Goal: Task Accomplishment & Management: Use online tool/utility

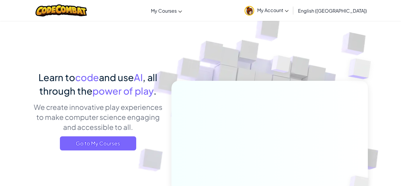
click at [288, 11] on span "My Account" at bounding box center [272, 10] width 31 height 6
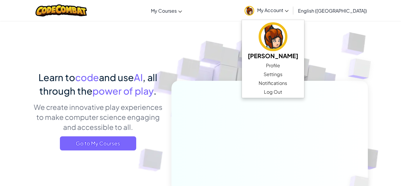
click at [240, 34] on img at bounding box center [266, 129] width 326 height 326
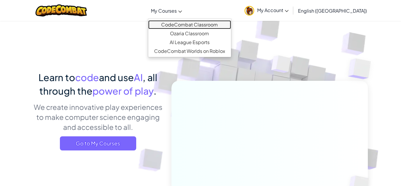
click at [184, 23] on link "CodeCombat Classroom" at bounding box center [189, 24] width 83 height 9
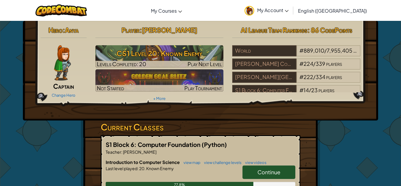
click at [285, 169] on link "Continue" at bounding box center [268, 171] width 53 height 13
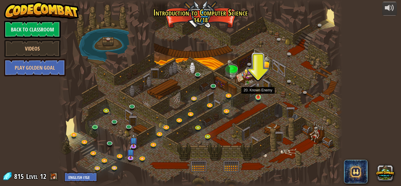
click at [258, 94] on img at bounding box center [258, 89] width 7 height 15
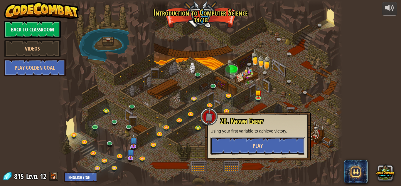
click at [251, 144] on button "Play" at bounding box center [257, 146] width 94 height 18
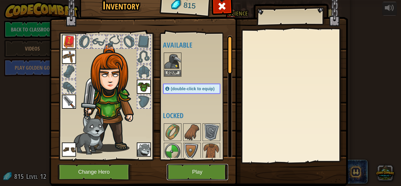
click at [208, 177] on button "Play" at bounding box center [197, 172] width 61 height 16
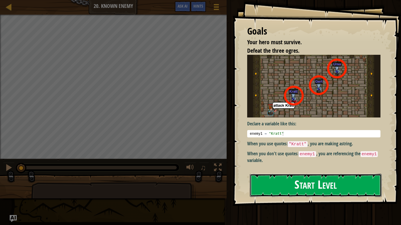
click at [326, 185] on button "Start Level" at bounding box center [316, 185] width 132 height 23
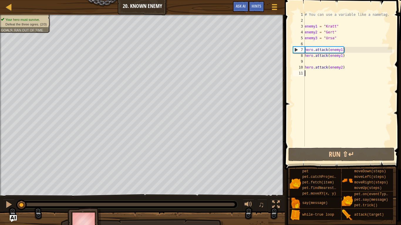
click at [351, 66] on div "# You can use a variable like a nametag. enemy1 = "[PERSON_NAME]" enemy2 = "[PE…" at bounding box center [347, 85] width 89 height 147
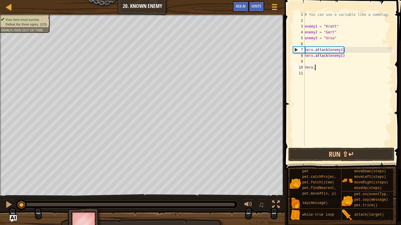
type textarea "h"
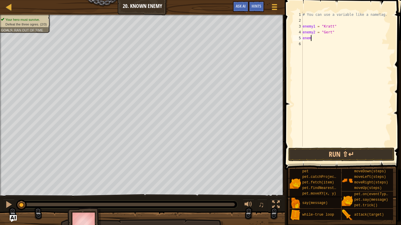
type textarea "e"
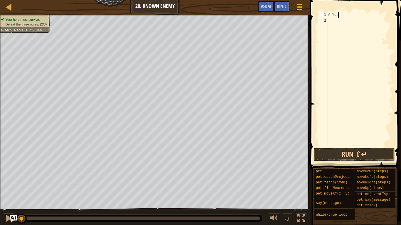
type textarea "#"
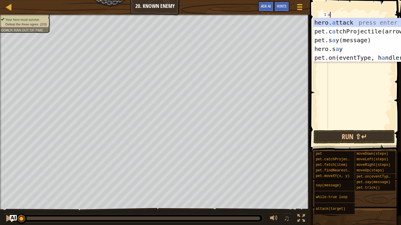
scroll to position [3, 0]
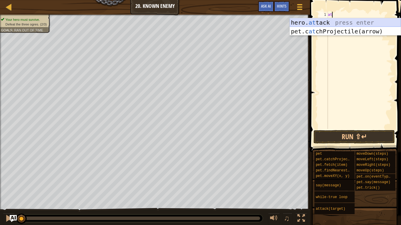
click at [358, 23] on div "hero. at tack press enter pet.c at chProjectile(arrow) press enter" at bounding box center [344, 35] width 111 height 35
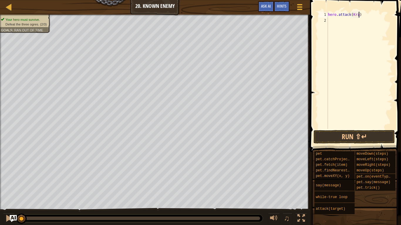
type textarea "hero.attack([GEOGRAPHIC_DATA])"
click at [329, 19] on div "hero . attack ( [GEOGRAPHIC_DATA] )" at bounding box center [358, 76] width 65 height 129
click at [365, 12] on div "hero . attack ( [GEOGRAPHIC_DATA] )" at bounding box center [358, 76] width 65 height 129
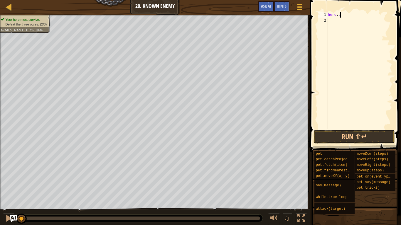
type textarea "h"
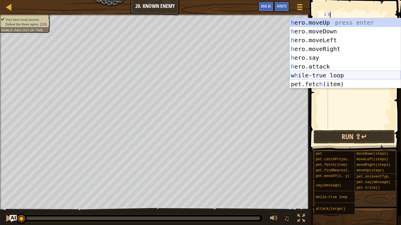
click at [324, 77] on div "h ero.moveUp press enter h ero.moveDown press enter h ero.moveLeft press enter …" at bounding box center [344, 62] width 111 height 88
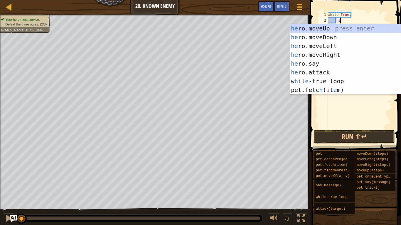
scroll to position [3, 2]
click at [329, 72] on div "her o.moveUp press enter her o.moveDown press enter her o.moveLeft press enter …" at bounding box center [344, 68] width 111 height 88
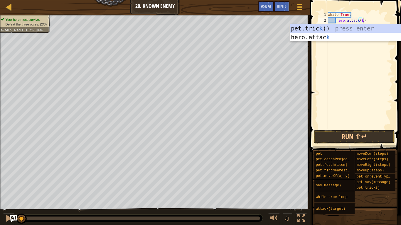
scroll to position [3, 5]
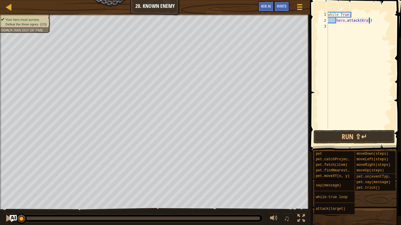
type textarea "hero.attack([GEOGRAPHIC_DATA])"
click at [330, 29] on div "while True : hero . attack ( [GEOGRAPHIC_DATA] )" at bounding box center [358, 76] width 65 height 129
click at [377, 21] on div "while True : hero . attack ( [GEOGRAPHIC_DATA] )" at bounding box center [358, 76] width 65 height 129
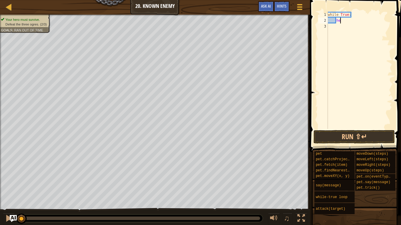
type textarea "h"
type textarea "w"
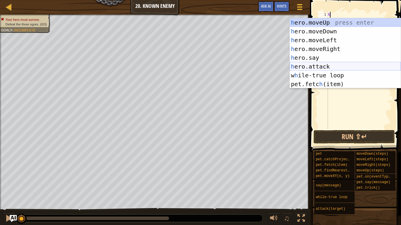
click at [341, 65] on div "h ero.moveUp press enter h ero.moveDown press enter h ero.moveLeft press enter …" at bounding box center [344, 62] width 111 height 88
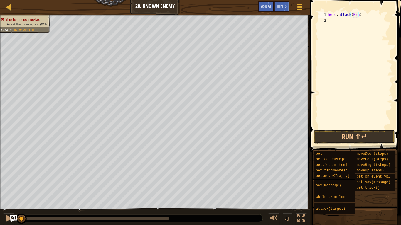
type textarea "hero.attack([GEOGRAPHIC_DATA])"
click at [336, 19] on div "hero . attack ( [GEOGRAPHIC_DATA] )" at bounding box center [358, 76] width 65 height 129
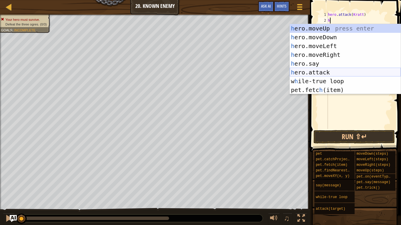
click at [321, 71] on div "h ero.moveUp press enter h ero.moveDown press enter h ero.moveLeft press enter …" at bounding box center [344, 68] width 111 height 88
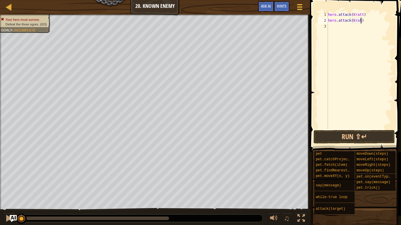
scroll to position [3, 5]
type textarea "hero.attack([GEOGRAPHIC_DATA])"
click at [331, 26] on div "hero . attack ( [GEOGRAPHIC_DATA] ) hero . attack ( [GEOGRAPHIC_DATA] )" at bounding box center [358, 76] width 65 height 129
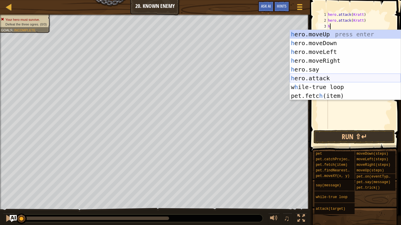
click at [320, 76] on div "h ero.moveUp press enter h ero.moveDown press enter h ero.moveLeft press enter …" at bounding box center [344, 74] width 111 height 88
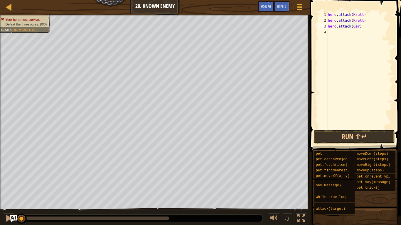
type textarea "hero.attack([PERSON_NAME])"
click at [340, 40] on div "hero . attack ( [GEOGRAPHIC_DATA] ) hero . attack ( [GEOGRAPHIC_DATA] ) hero . …" at bounding box center [358, 76] width 65 height 129
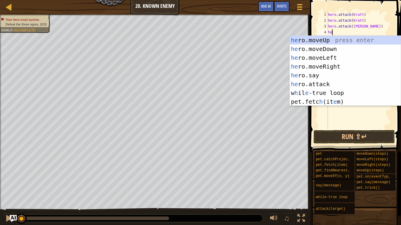
scroll to position [3, 0]
click at [315, 84] on div "he ro.moveUp press enter he ro.moveDown press enter he ro.moveLeft press enter …" at bounding box center [344, 80] width 111 height 88
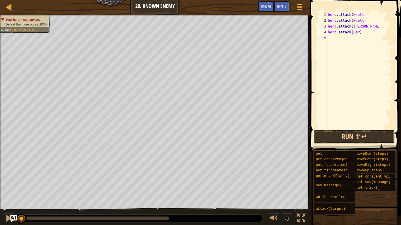
type textarea "hero.attack([PERSON_NAME])"
click at [331, 44] on div "hero . attack ( [GEOGRAPHIC_DATA] ) hero . attack ( [GEOGRAPHIC_DATA] ) hero . …" at bounding box center [358, 76] width 65 height 129
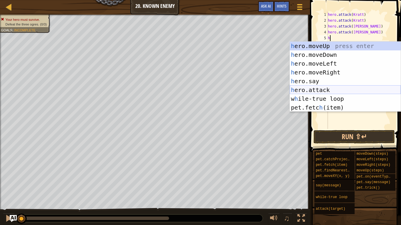
click at [314, 93] on div "h ero.moveUp press enter h ero.moveDown press enter h ero.moveLeft press enter …" at bounding box center [344, 86] width 111 height 88
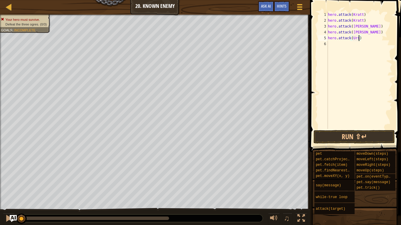
type textarea "hero.attack(Ursa)"
click at [328, 45] on div "hero . attack ( [GEOGRAPHIC_DATA] ) hero . attack ( [GEOGRAPHIC_DATA] ) hero . …" at bounding box center [358, 76] width 65 height 129
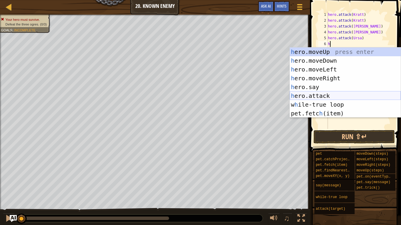
click at [310, 92] on div "h ero.moveUp press enter h ero.moveDown press enter h ero.moveLeft press enter …" at bounding box center [344, 92] width 111 height 88
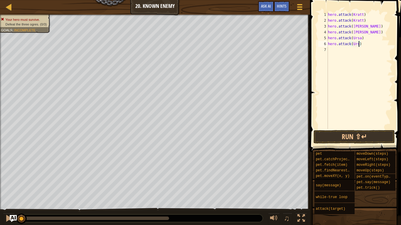
scroll to position [3, 5]
click at [359, 134] on button "Run ⇧↵" at bounding box center [353, 136] width 81 height 13
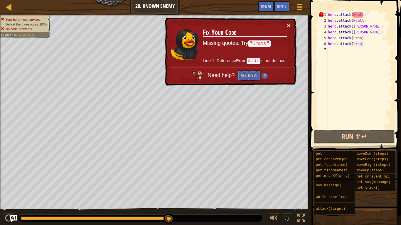
click at [289, 27] on button "×" at bounding box center [289, 25] width 4 height 6
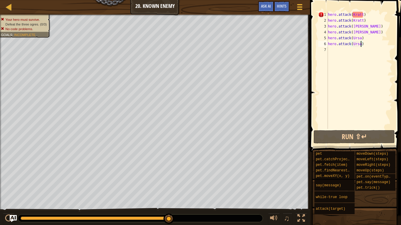
click at [369, 45] on div "hero . attack ( [GEOGRAPHIC_DATA] ) hero . attack ( [GEOGRAPHIC_DATA] ) hero . …" at bounding box center [358, 76] width 65 height 129
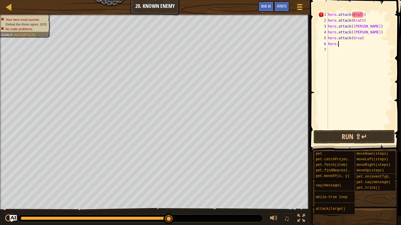
scroll to position [3, 1]
type textarea "h"
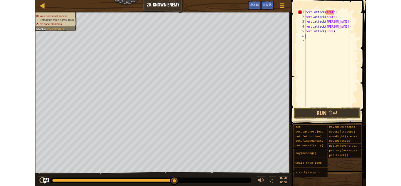
scroll to position [3, 0]
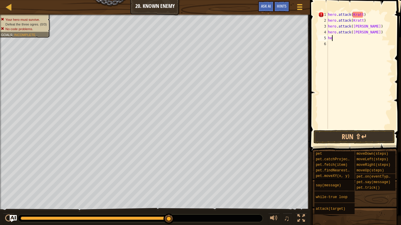
type textarea "h"
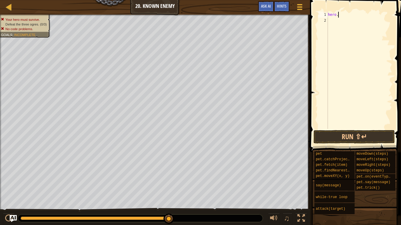
type textarea "h"
click at [281, 7] on span "Hints" at bounding box center [282, 6] width 10 height 6
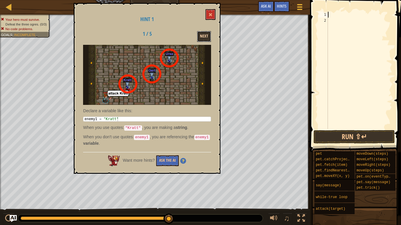
click at [202, 35] on button "Next" at bounding box center [204, 36] width 14 height 11
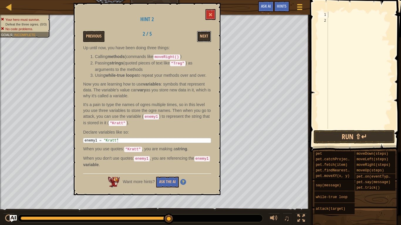
click at [202, 35] on button "Next" at bounding box center [204, 36] width 14 height 11
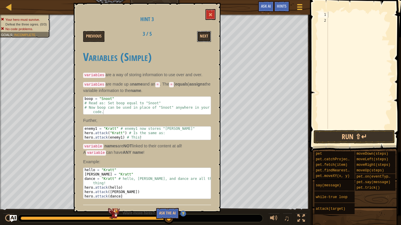
click at [202, 35] on button "Next" at bounding box center [204, 36] width 14 height 11
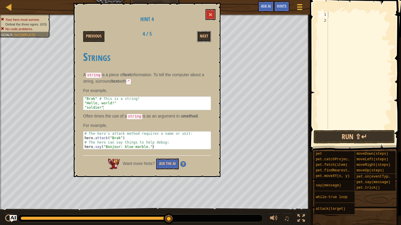
click at [202, 35] on button "Next" at bounding box center [204, 36] width 14 height 11
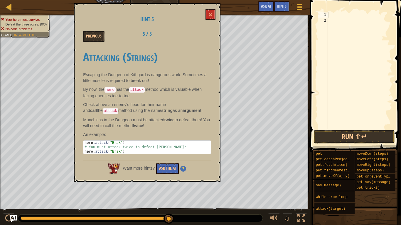
click at [202, 35] on div "Previous 5 / 5" at bounding box center [147, 36] width 137 height 11
click at [207, 13] on button at bounding box center [210, 14] width 10 height 11
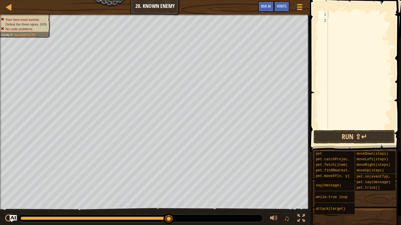
drag, startPoint x: 170, startPoint y: 218, endPoint x: 222, endPoint y: 217, distance: 51.9
drag, startPoint x: 168, startPoint y: 217, endPoint x: 210, endPoint y: 222, distance: 42.0
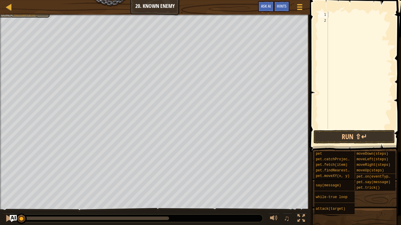
drag, startPoint x: 170, startPoint y: 220, endPoint x: 0, endPoint y: 179, distance: 174.3
click at [0, 179] on div "Your hero must survive. Defeat the three ogres. (0/3) No code problems. Goals :…" at bounding box center [200, 120] width 401 height 211
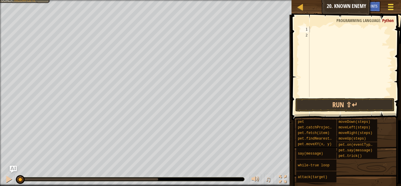
click at [393, 5] on div at bounding box center [390, 7] width 8 height 9
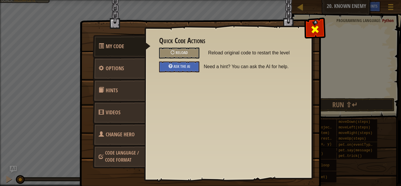
click at [319, 33] on span at bounding box center [314, 29] width 9 height 9
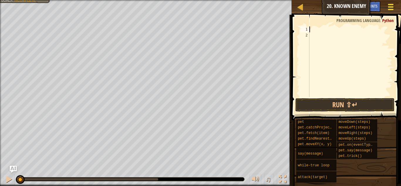
click at [391, 4] on span at bounding box center [391, 4] width 6 height 1
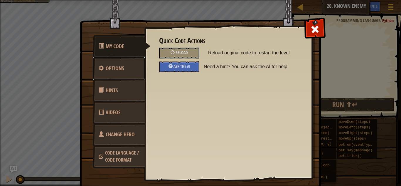
click at [107, 63] on link "Options" at bounding box center [119, 68] width 52 height 23
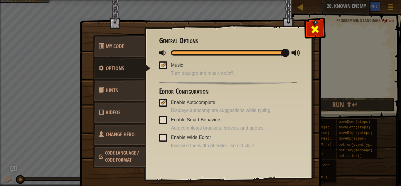
click at [316, 32] on span at bounding box center [314, 29] width 9 height 9
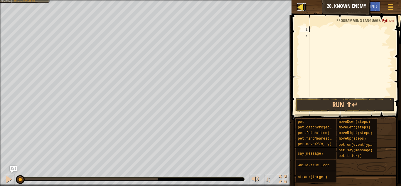
click at [303, 4] on div at bounding box center [300, 6] width 7 height 7
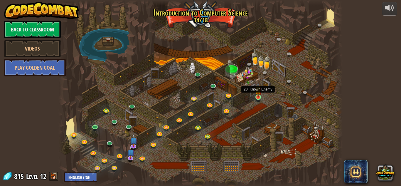
click at [258, 96] on img at bounding box center [258, 89] width 7 height 15
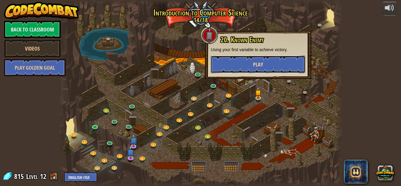
click at [270, 63] on button "Play" at bounding box center [258, 64] width 94 height 18
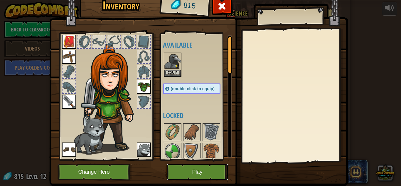
click at [182, 177] on button "Play" at bounding box center [197, 172] width 61 height 16
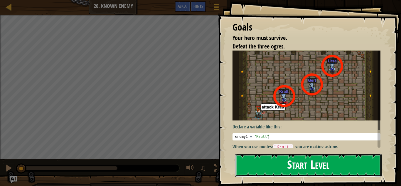
click at [285, 166] on button "Start Level" at bounding box center [308, 164] width 146 height 23
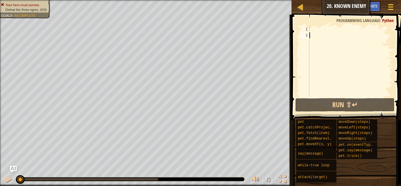
type textarea "h"
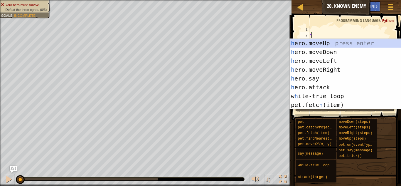
scroll to position [3, 0]
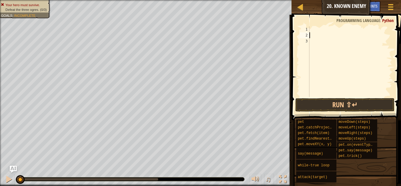
click at [316, 26] on div at bounding box center [350, 67] width 84 height 82
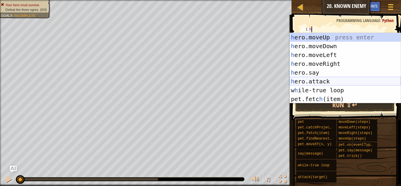
click at [321, 78] on div "h ero.moveUp press enter h ero.moveDown press enter h ero.moveLeft press enter …" at bounding box center [344, 77] width 111 height 88
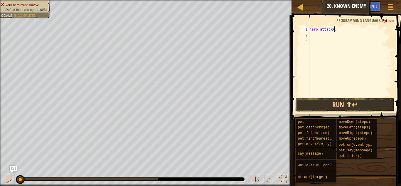
scroll to position [3, 4]
type textarea "hero.attack([GEOGRAPHIC_DATA])"
click at [316, 38] on div "hero . attack ( [GEOGRAPHIC_DATA] )" at bounding box center [350, 67] width 84 height 82
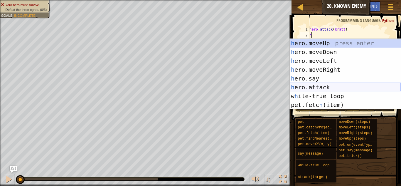
click at [324, 87] on div "h ero.moveUp press enter h ero.moveDown press enter h ero.moveLeft press enter …" at bounding box center [344, 83] width 111 height 88
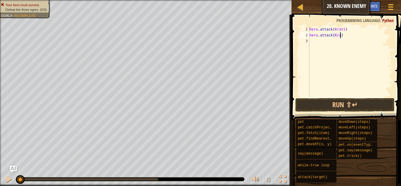
type textarea "hero.attack([GEOGRAPHIC_DATA])"
click at [319, 43] on div "hero . attack ( [GEOGRAPHIC_DATA] ) hero . attack ( [GEOGRAPHIC_DATA] )" at bounding box center [350, 67] width 84 height 82
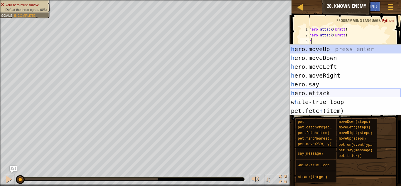
click at [333, 93] on div "h ero.moveUp press enter h ero.moveDown press enter h ero.moveLeft press enter …" at bounding box center [344, 89] width 111 height 88
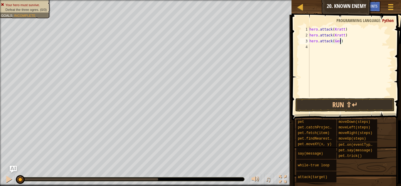
type textarea "hero.attack([PERSON_NAME])"
click at [325, 51] on div "hero . attack ( [GEOGRAPHIC_DATA] ) hero . attack ( [GEOGRAPHIC_DATA] ) hero . …" at bounding box center [350, 67] width 84 height 82
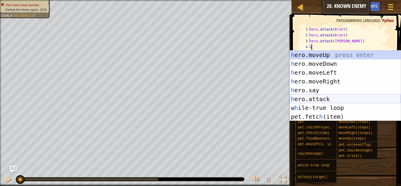
click at [343, 96] on div "h ero.moveUp press enter h ero.moveDown press enter h ero.moveLeft press enter …" at bounding box center [344, 94] width 111 height 88
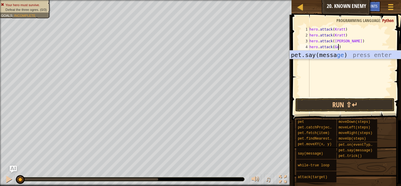
type textarea "hero.attack([PERSON_NAME])"
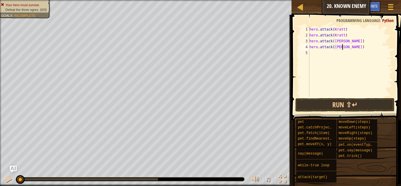
scroll to position [3, 5]
click at [312, 54] on div "hero . attack ( [GEOGRAPHIC_DATA] ) hero . attack ( [GEOGRAPHIC_DATA] ) hero . …" at bounding box center [350, 67] width 84 height 82
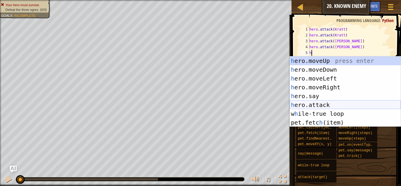
click at [320, 106] on div "h ero.moveUp press enter h ero.moveDown press enter h ero.moveLeft press enter …" at bounding box center [344, 100] width 111 height 88
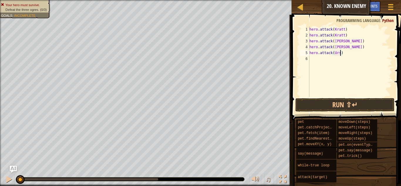
type textarea "hero.attack(Ursa)"
click at [321, 60] on div "hero . attack ( [GEOGRAPHIC_DATA] ) hero . attack ( [GEOGRAPHIC_DATA] ) hero . …" at bounding box center [350, 67] width 84 height 82
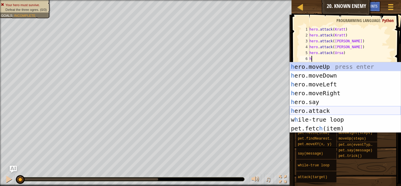
click at [344, 110] on div "h ero.moveUp press enter h ero.moveDown press enter h ero.moveLeft press enter …" at bounding box center [344, 106] width 111 height 88
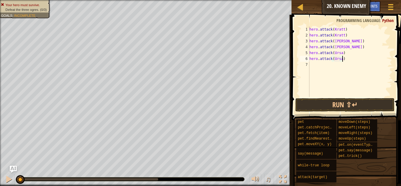
scroll to position [3, 5]
click at [348, 102] on button "Run ⇧↵" at bounding box center [344, 104] width 99 height 13
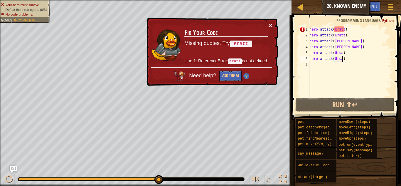
click at [269, 25] on button "×" at bounding box center [270, 25] width 4 height 6
click at [345, 30] on div "hero . attack ( [GEOGRAPHIC_DATA] ) hero . attack ( [GEOGRAPHIC_DATA] ) hero . …" at bounding box center [350, 67] width 84 height 82
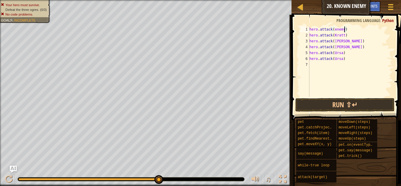
scroll to position [3, 5]
click at [344, 35] on div "hero . attack ( enemy1 ) hero . attack ( [GEOGRAPHIC_DATA] ) hero . attack ( [P…" at bounding box center [350, 67] width 84 height 82
click at [342, 41] on div "hero . attack ( enemy1 ) hero . attack ( enemy1 ) hero . attack ( [PERSON_NAME]…" at bounding box center [350, 67] width 84 height 82
click at [342, 48] on div "hero . attack ( enemy1 ) hero . attack ( enemy1 ) hero . attack ( enemy2 ) hero…" at bounding box center [350, 67] width 84 height 82
click at [342, 53] on div "hero . attack ( enemy1 ) hero . attack ( enemy1 ) hero . attack ( enemy2 ) hero…" at bounding box center [350, 67] width 84 height 82
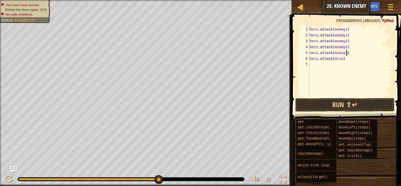
click at [342, 60] on div "hero . attack ( enemy1 ) hero . attack ( enemy1 ) hero . attack ( enemy2 ) hero…" at bounding box center [350, 67] width 84 height 82
type textarea "hero.attack(enemy3)"
click at [353, 101] on button "Run ⇧↵" at bounding box center [344, 104] width 99 height 13
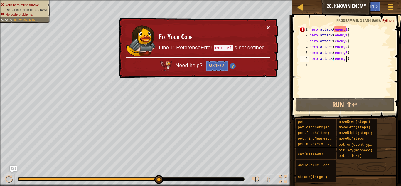
click at [267, 26] on button "×" at bounding box center [268, 27] width 4 height 6
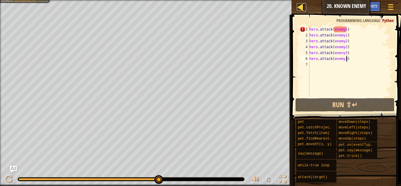
click at [300, 10] on div at bounding box center [300, 6] width 7 height 7
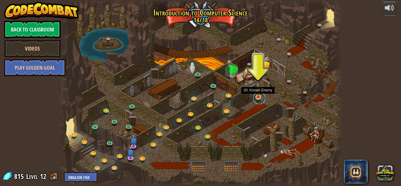
click at [257, 98] on link at bounding box center [259, 98] width 12 height 12
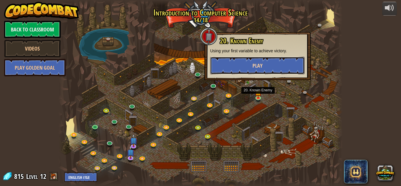
click at [252, 59] on button "Play" at bounding box center [257, 66] width 94 height 18
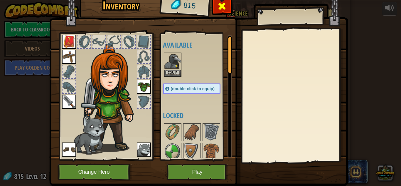
click at [220, 1] on span at bounding box center [221, 5] width 9 height 9
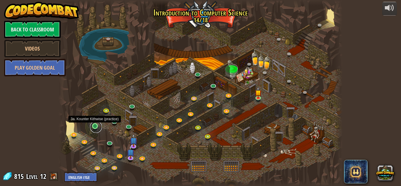
click at [94, 126] on link at bounding box center [96, 127] width 12 height 12
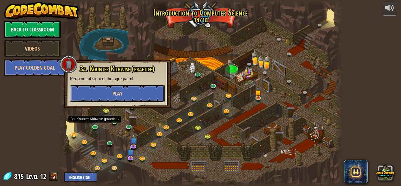
click at [132, 92] on button "Play" at bounding box center [117, 93] width 94 height 18
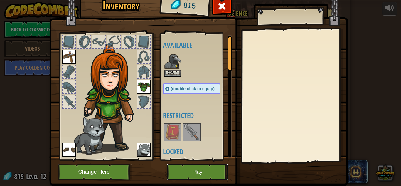
click at [191, 176] on button "Play" at bounding box center [197, 172] width 61 height 16
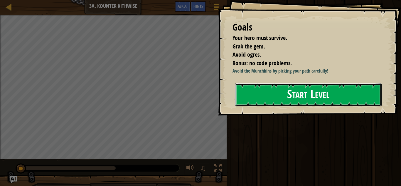
click at [288, 87] on button "Start Level" at bounding box center [308, 94] width 146 height 23
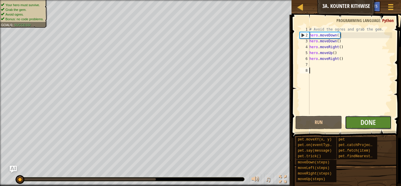
click at [381, 122] on button "Done" at bounding box center [368, 122] width 47 height 13
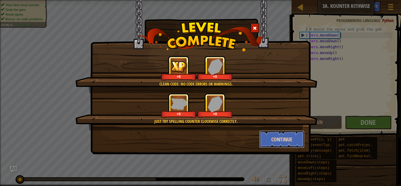
click at [290, 137] on button "Continue" at bounding box center [281, 139] width 45 height 18
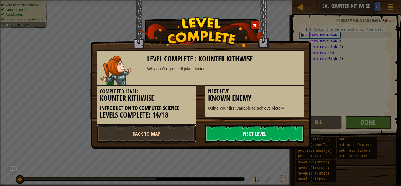
click at [141, 131] on link "Back to Map" at bounding box center [145, 134] width 99 height 18
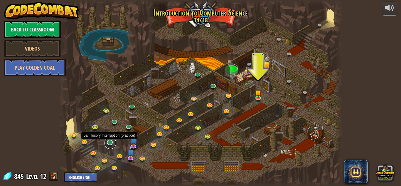
click at [109, 143] on link at bounding box center [110, 143] width 12 height 12
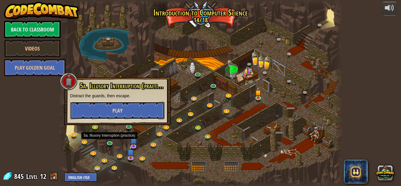
click at [111, 109] on button "Play" at bounding box center [117, 110] width 94 height 18
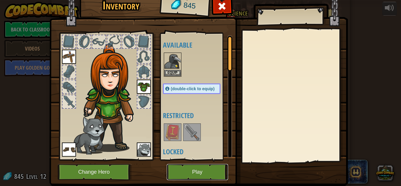
click at [208, 175] on button "Play" at bounding box center [197, 172] width 61 height 16
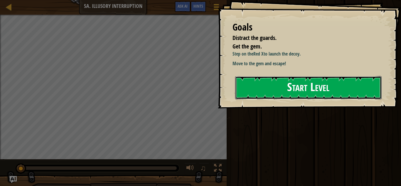
click at [305, 80] on button "Start Level" at bounding box center [308, 87] width 146 height 23
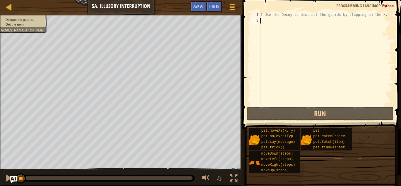
type textarea "/"
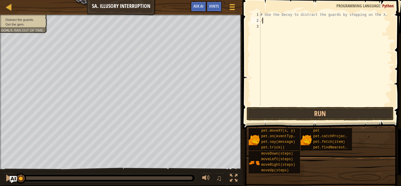
scroll to position [3, 0]
type textarea "r"
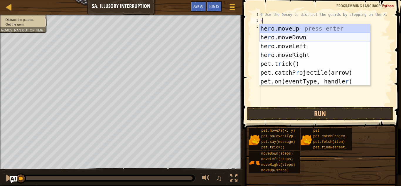
click at [305, 39] on div "he r o.moveUp press enter he r o.moveDown press enter he r o.moveLeft press ent…" at bounding box center [314, 63] width 111 height 79
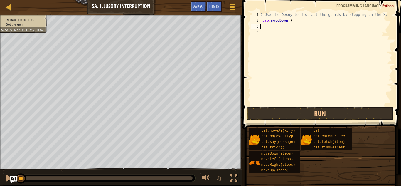
click at [299, 22] on div "# Use the Decoy to distract the guards by stepping on the X. hero . moveDown ( )" at bounding box center [325, 65] width 133 height 106
type textarea "h"
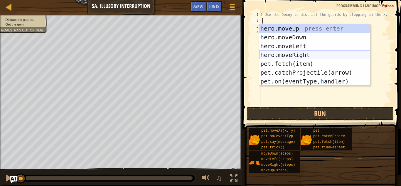
click at [308, 54] on div "h ero.moveUp press enter h ero.moveDown press enter h ero.moveLeft press enter …" at bounding box center [314, 63] width 111 height 79
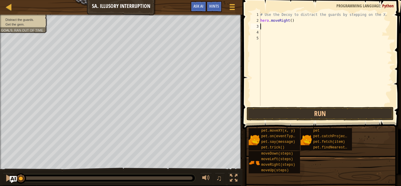
type textarea "h"
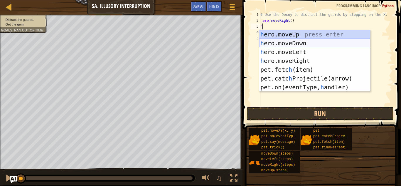
click at [302, 44] on div "h ero.moveUp press enter h ero.moveDown press enter h ero.moveLeft press enter …" at bounding box center [314, 69] width 111 height 79
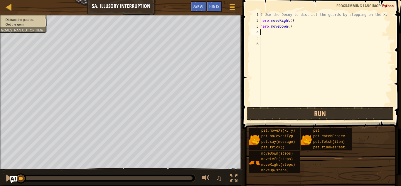
click at [289, 27] on div "# Use the Decoy to distract the guards by stepping on the X. hero . moveRight (…" at bounding box center [325, 65] width 133 height 106
type textarea "hero.moveDown(2)"
click at [263, 32] on div "# Use the Decoy to distract the guards by stepping on the X. hero . moveRight (…" at bounding box center [325, 65] width 133 height 106
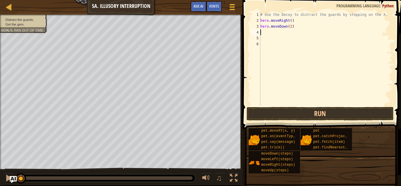
type textarea "r"
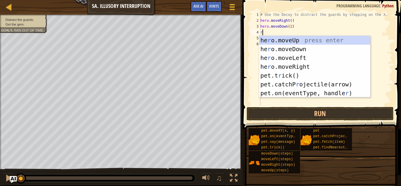
drag, startPoint x: 18, startPoint y: 179, endPoint x: 0, endPoint y: 147, distance: 36.9
click at [0, 147] on div "Distract the guards. Get the gem. Goals : Ran out of time ♫ Anya 88 x: 6 y: 30 …" at bounding box center [200, 100] width 401 height 170
click at [311, 68] on div "he r o.moveUp press enter he r o.moveDown press enter he r o.moveLeft press ent…" at bounding box center [314, 75] width 111 height 79
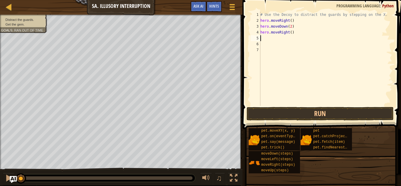
type textarea "h"
